Goal: Book appointment/travel/reservation

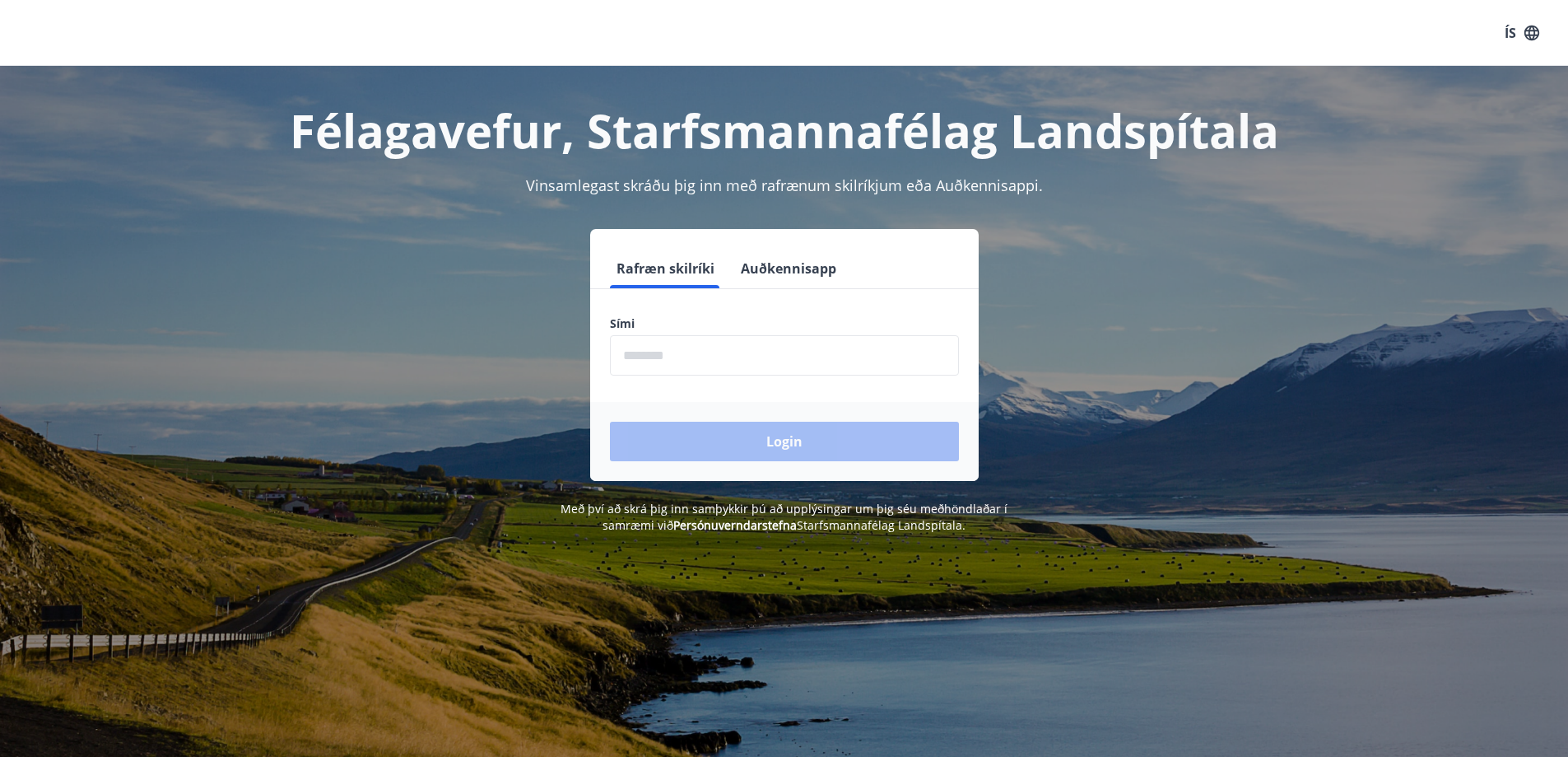
click at [711, 352] on input "phone" at bounding box center [784, 355] width 349 height 40
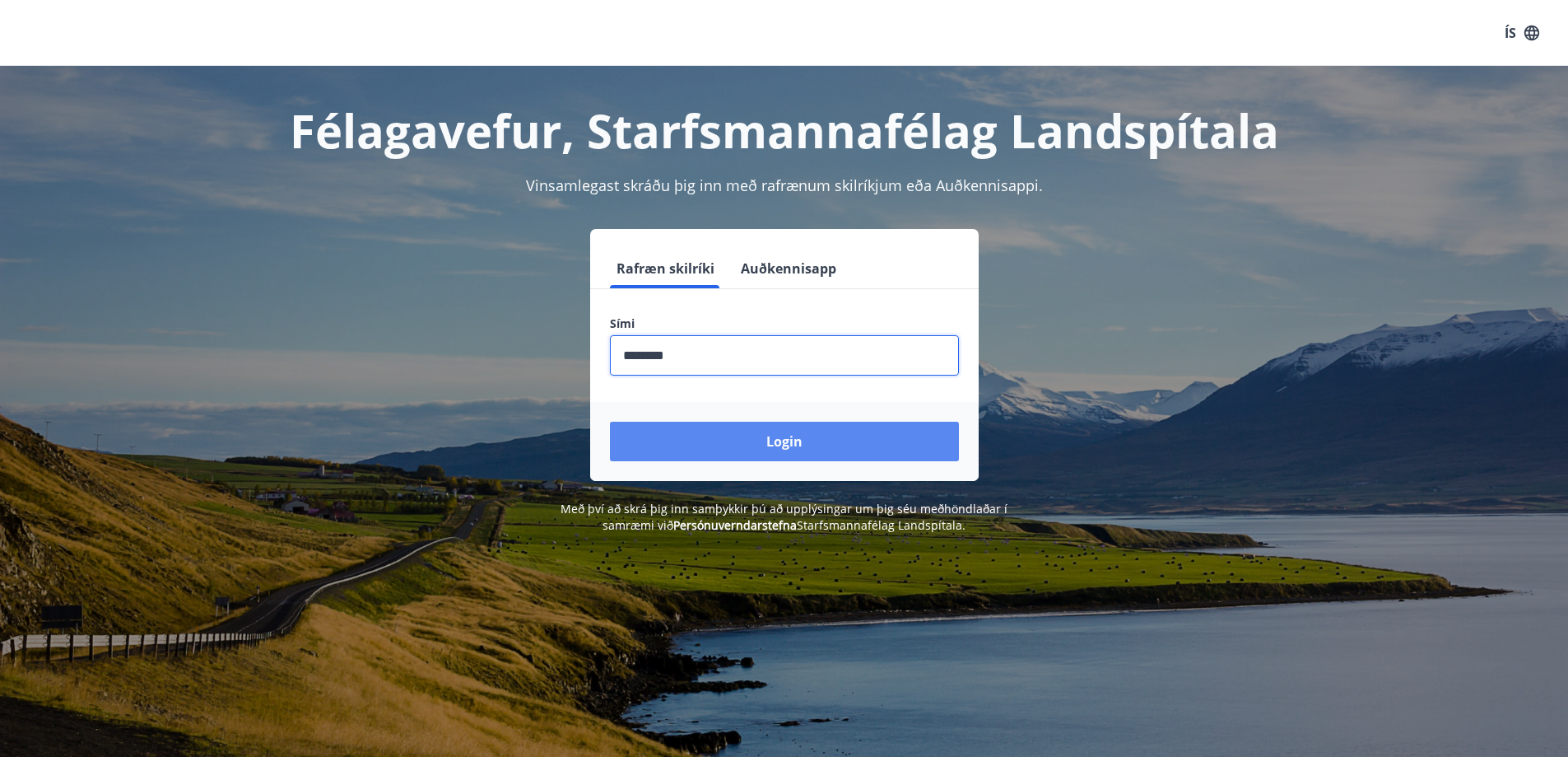
type input "********"
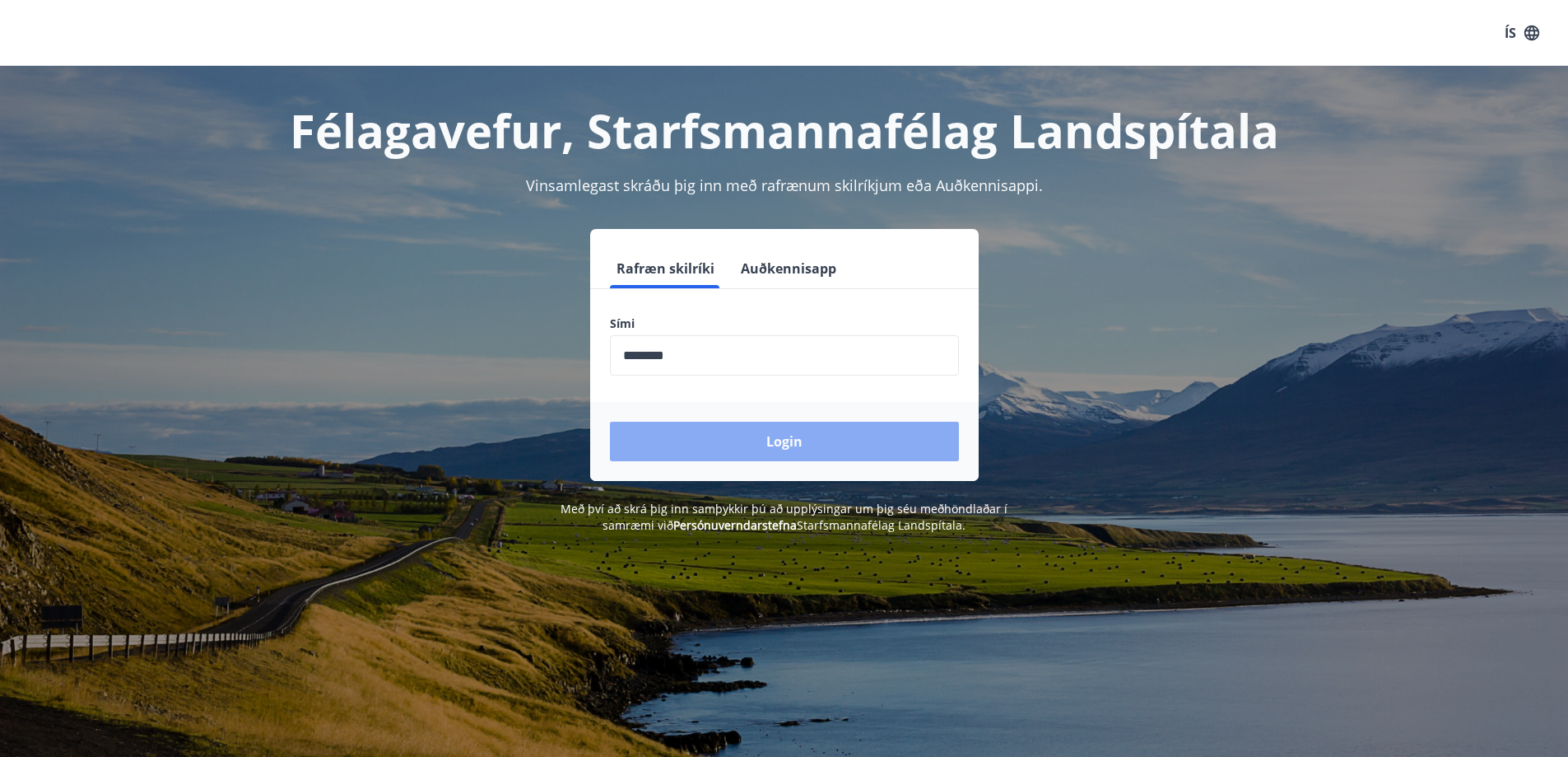
click at [689, 443] on button "Login" at bounding box center [784, 441] width 349 height 39
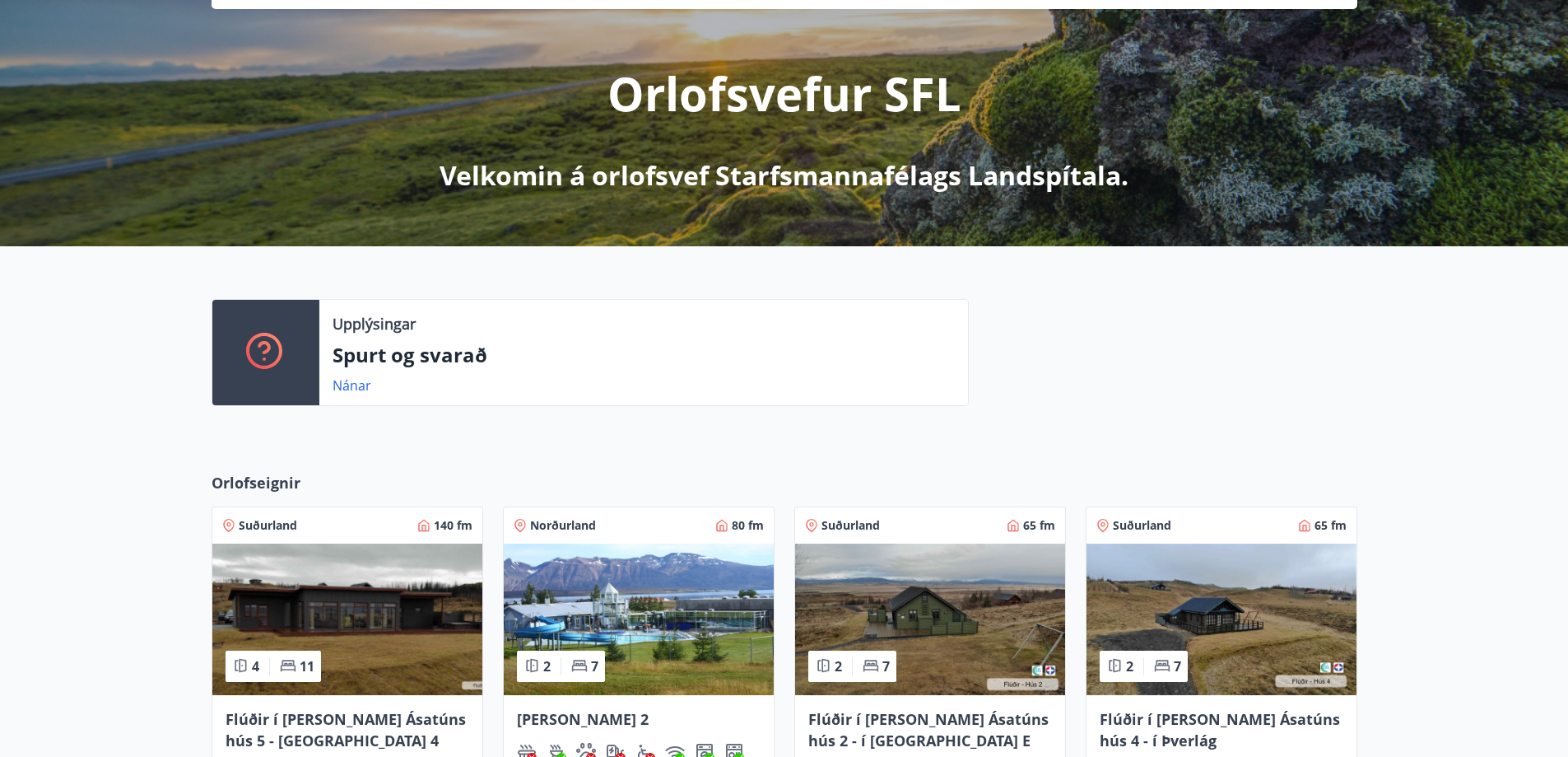
scroll to position [329, 0]
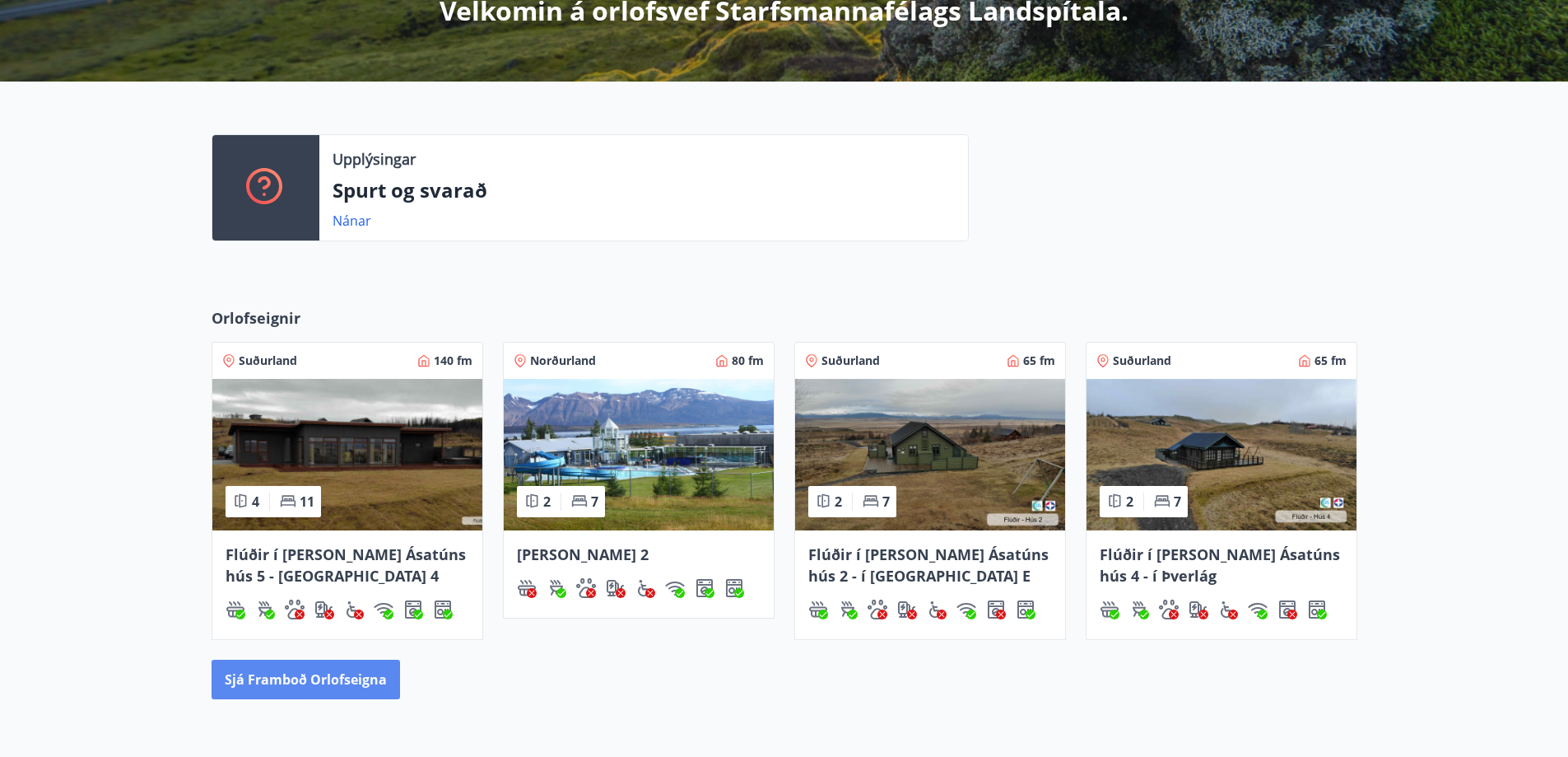
click at [257, 694] on button "Sjá framboð orlofseigna" at bounding box center [305, 679] width 189 height 39
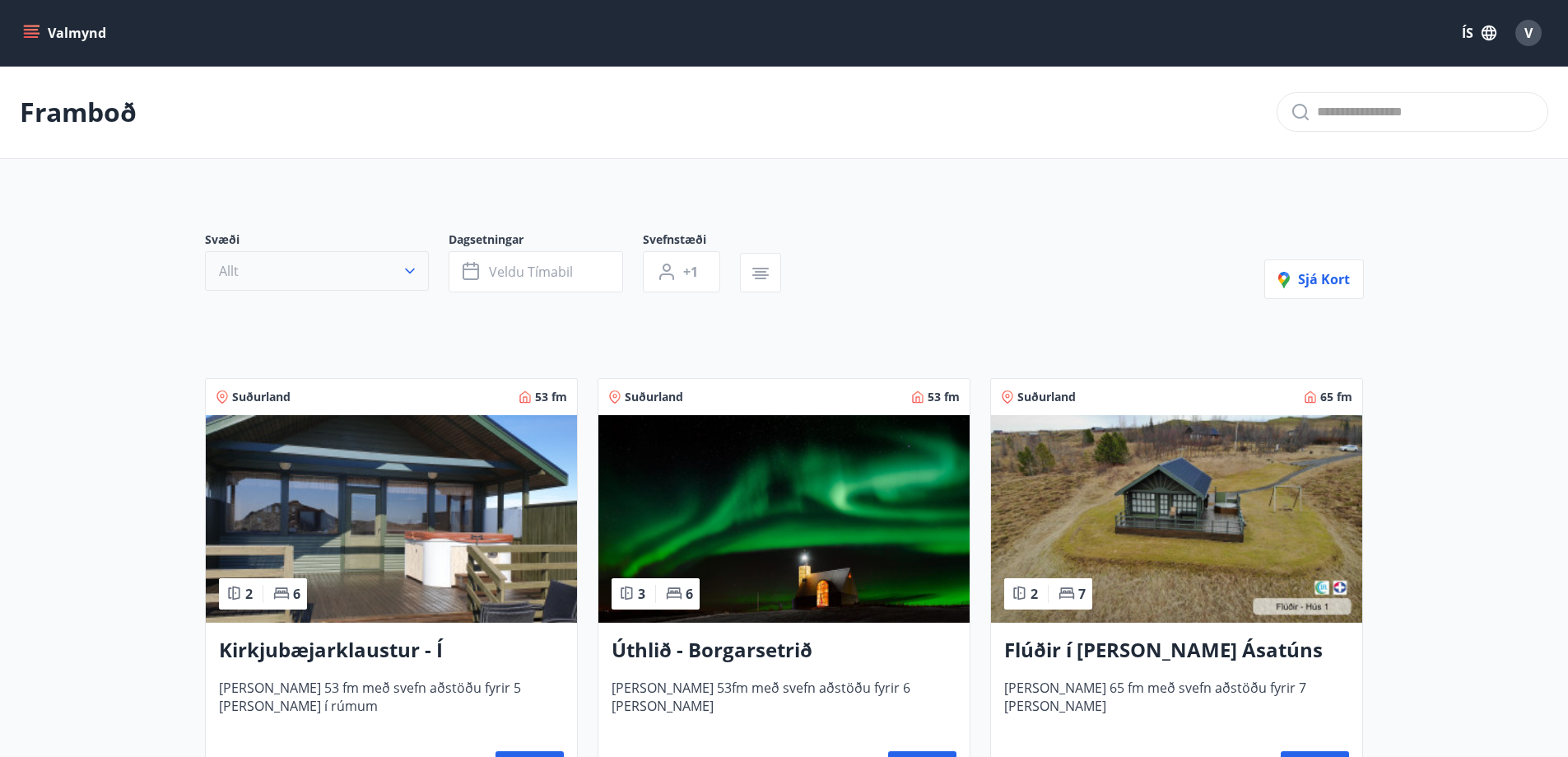
click at [412, 263] on icon "button" at bounding box center [409, 270] width 17 height 17
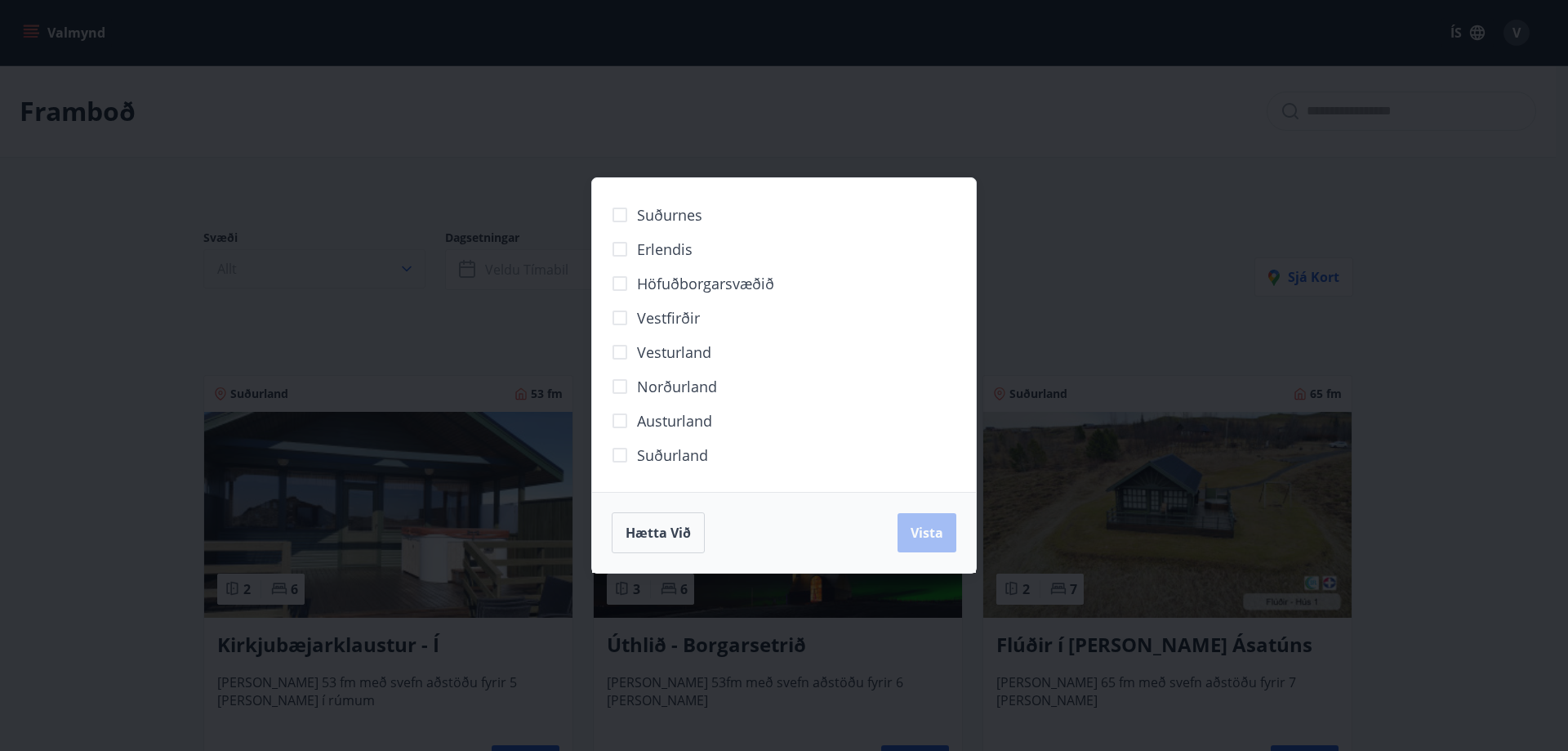
click at [409, 261] on div "Suðurnes Erlendis Höfuðborgarsvæðið Vestfirðir Vesturland Norðurland Austurland…" at bounding box center [784, 375] width 1568 height 751
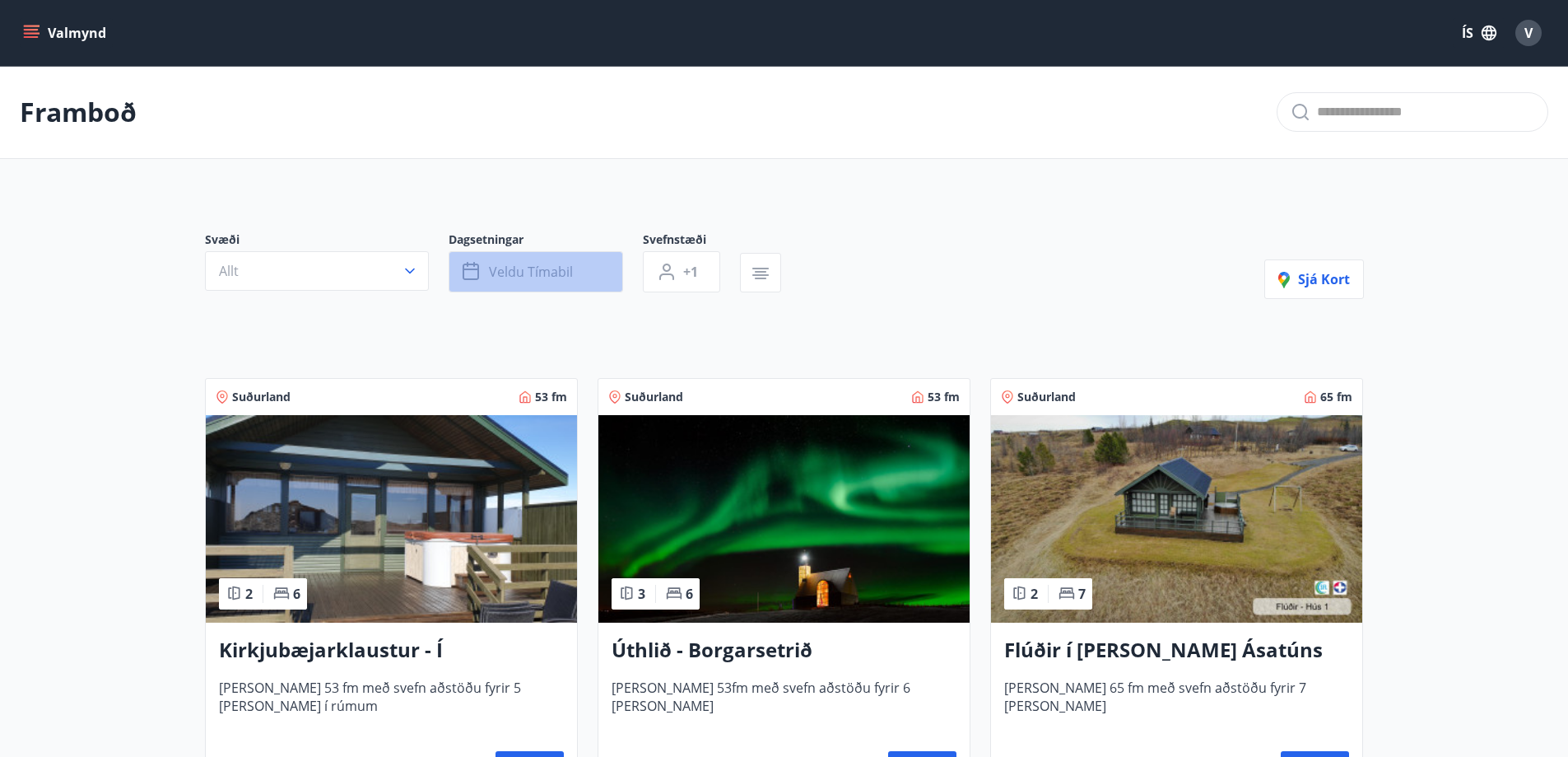
click at [566, 272] on span "Veldu tímabil" at bounding box center [531, 271] width 84 height 18
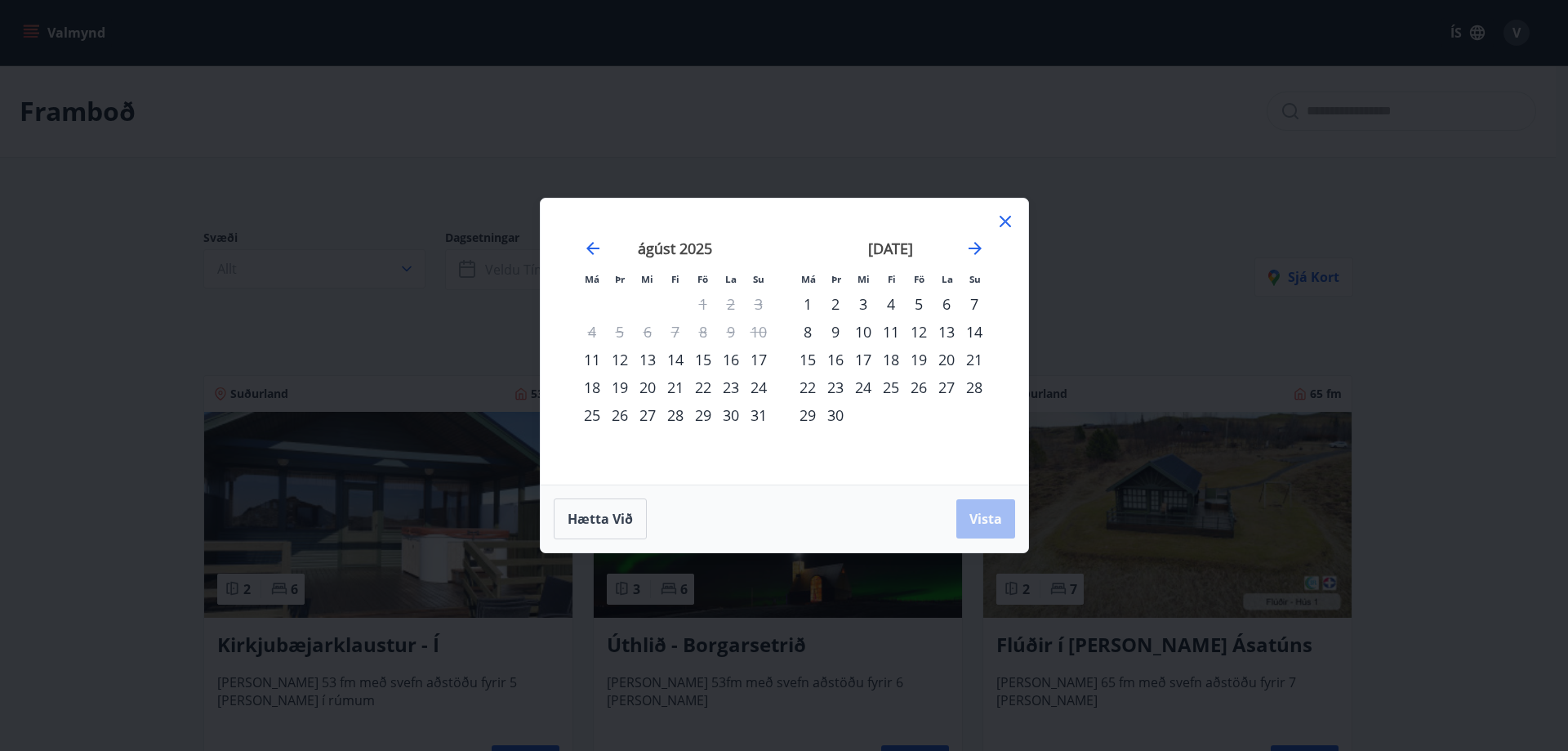
click at [703, 358] on div "15" at bounding box center [703, 360] width 28 height 28
click at [759, 354] on div "17" at bounding box center [759, 360] width 28 height 28
click at [984, 521] on span "Vista" at bounding box center [985, 518] width 33 height 18
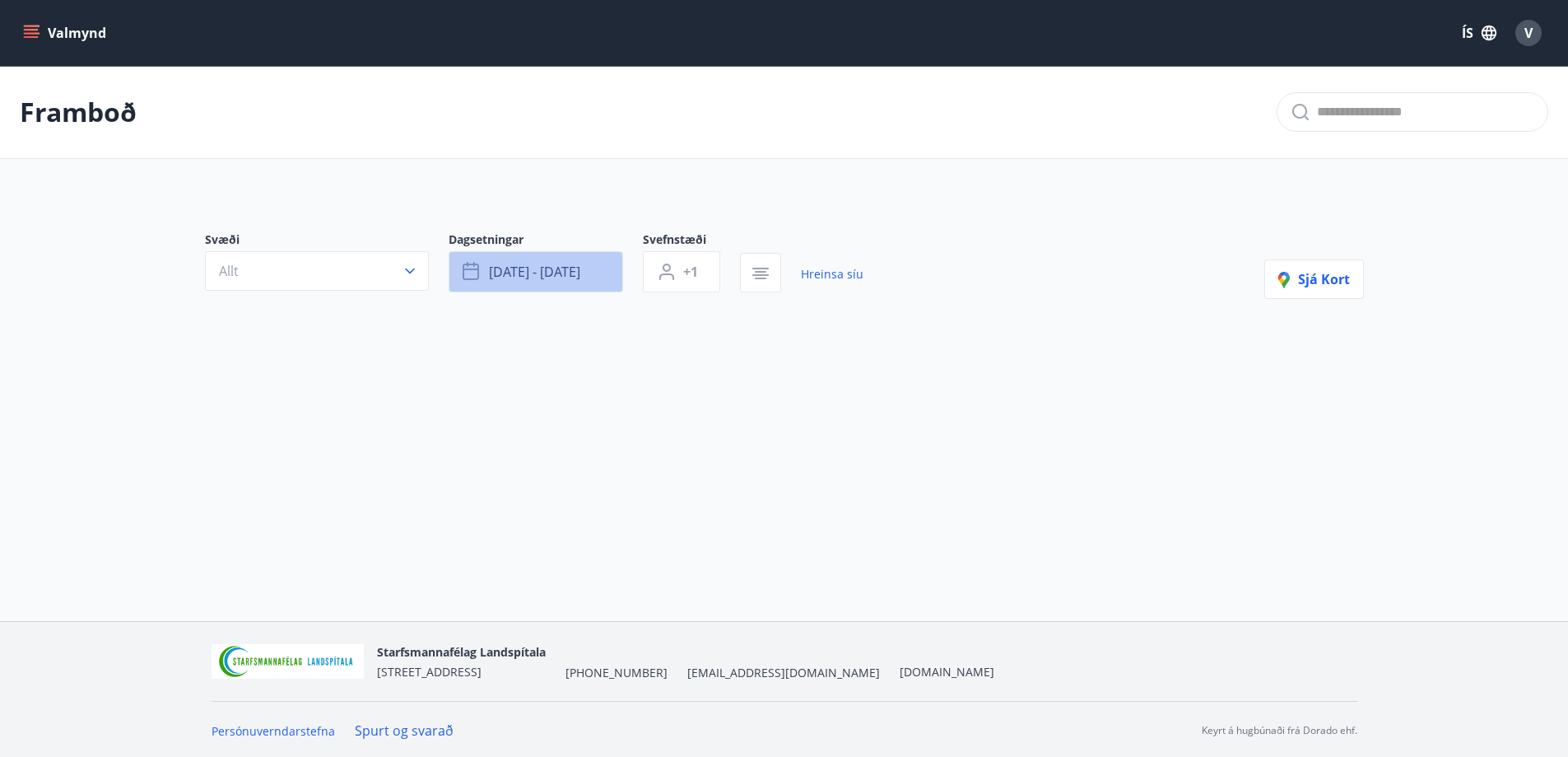
click at [535, 282] on button "ágú 15 - ágú 17" at bounding box center [535, 271] width 175 height 41
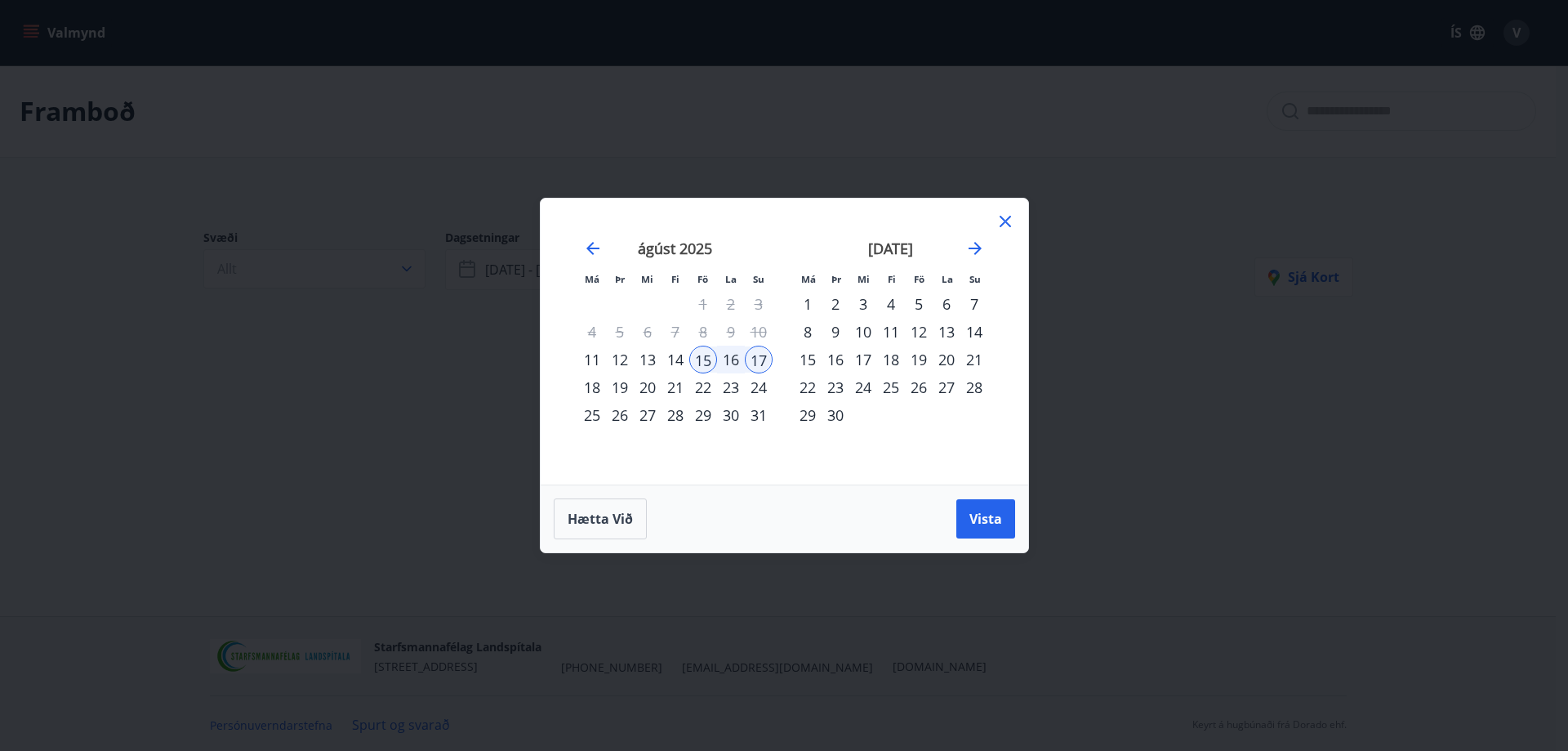
click at [921, 302] on div "5" at bounding box center [919, 304] width 28 height 28
click at [971, 299] on div "7" at bounding box center [974, 304] width 28 height 28
click at [998, 516] on span "Vista" at bounding box center [985, 518] width 33 height 18
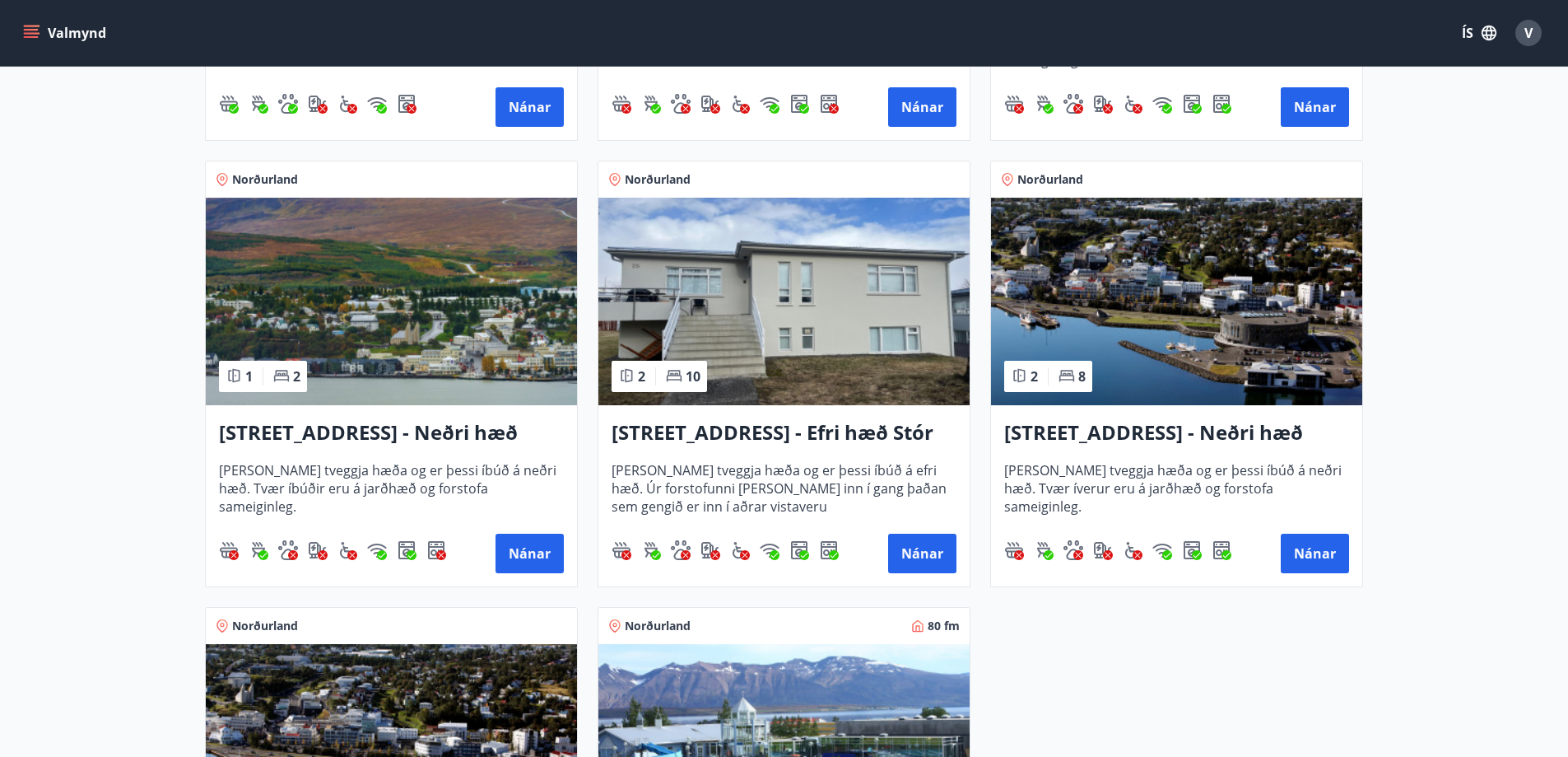
scroll to position [252, 0]
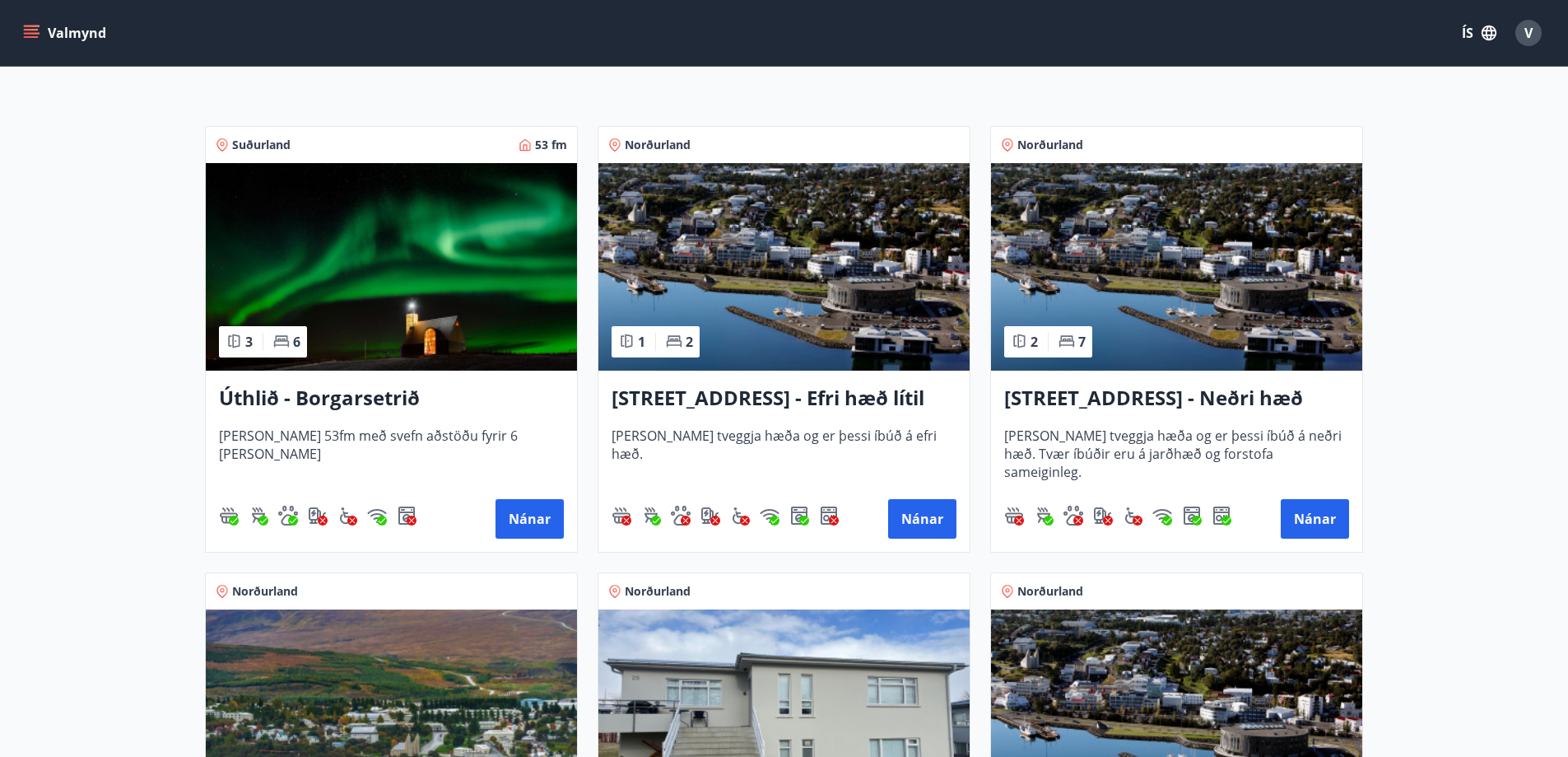
click at [364, 401] on h3 "Úthlið - Borgarsetrið" at bounding box center [391, 398] width 345 height 30
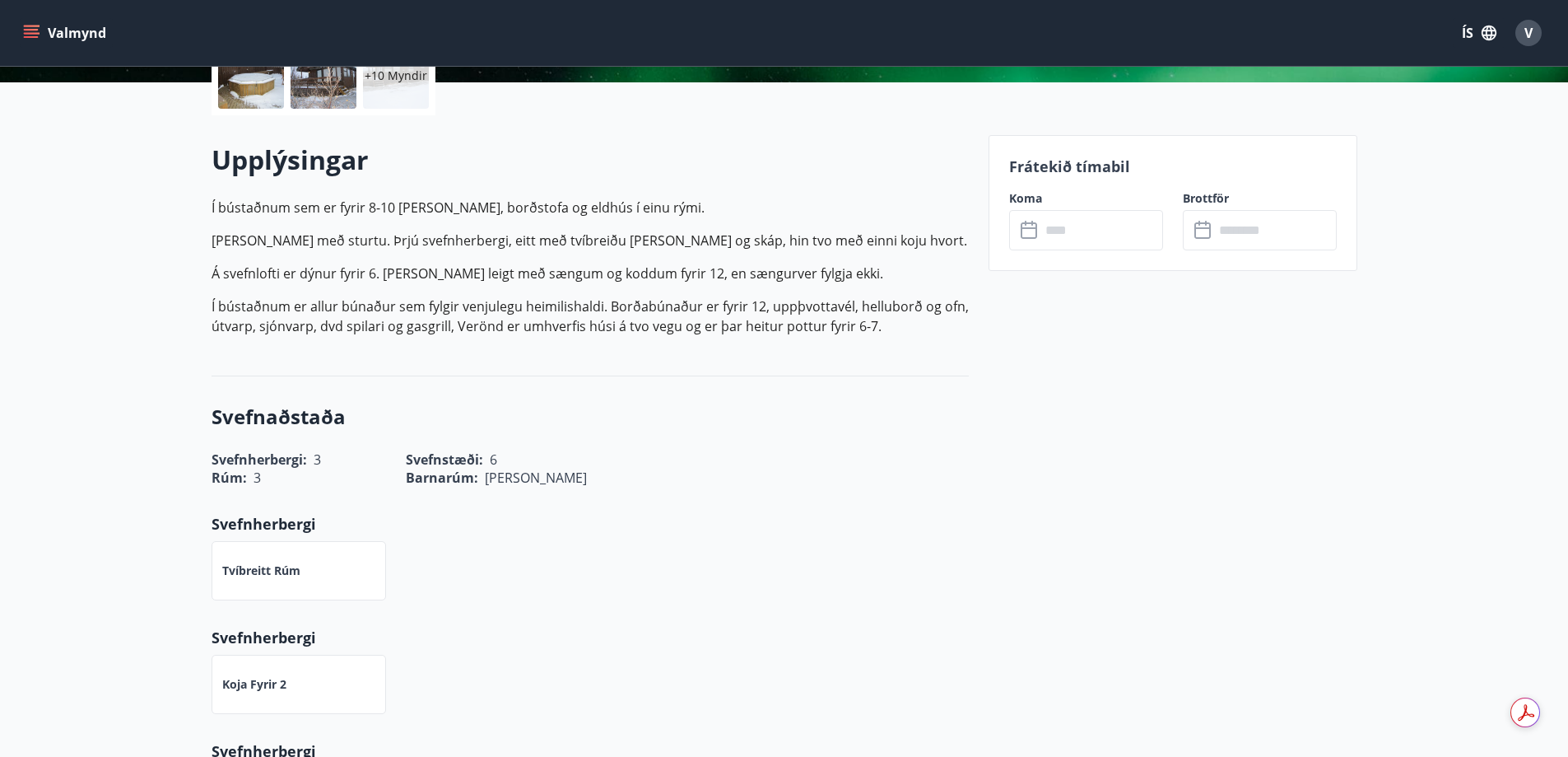
scroll to position [83, 0]
